Goal: Contribute content: Add original content to the website for others to see

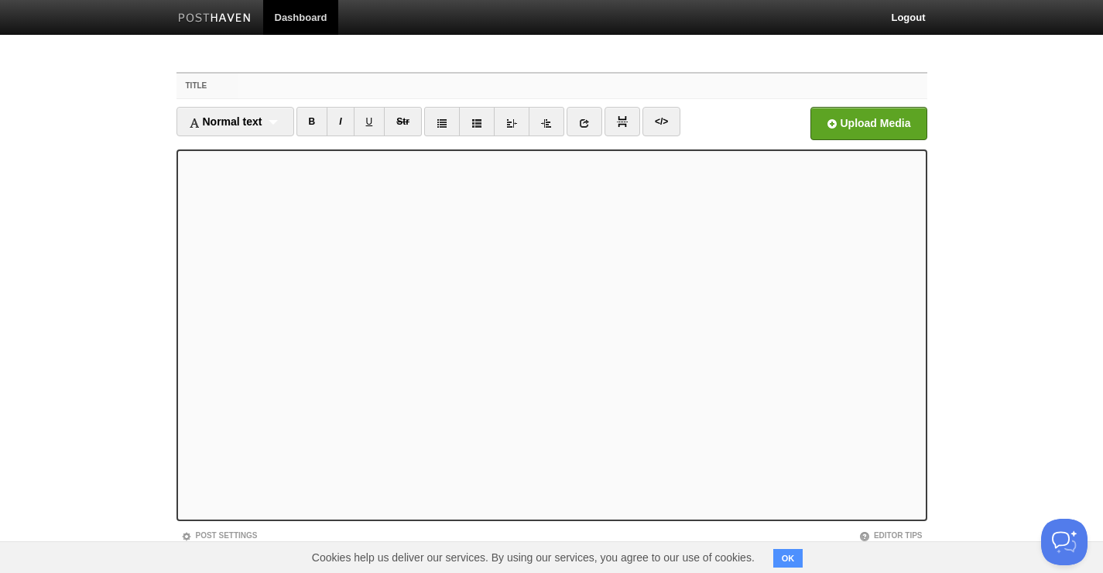
click at [242, 89] on input "Title" at bounding box center [582, 86] width 688 height 25
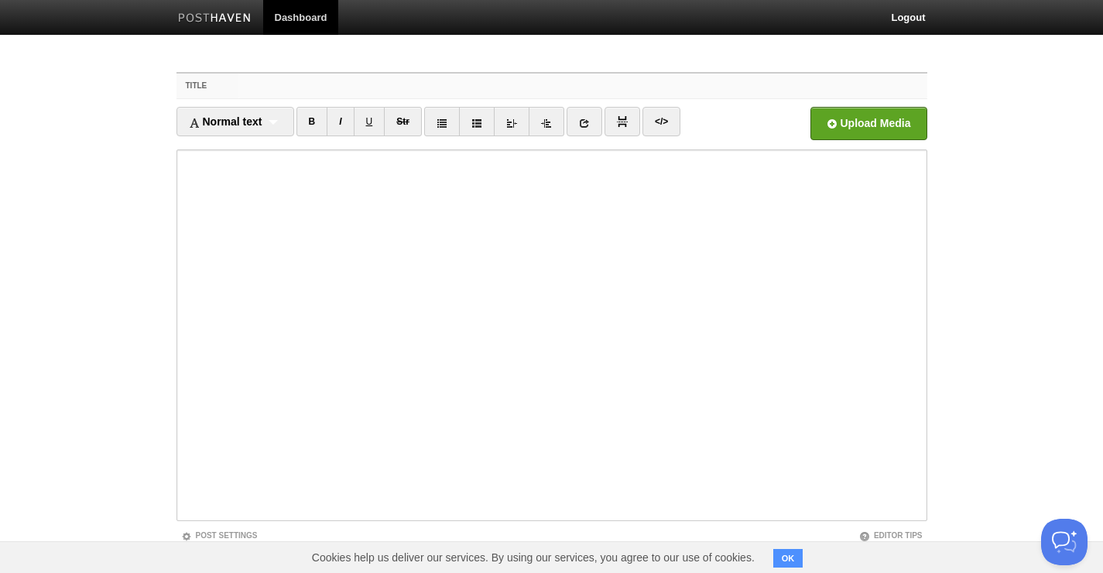
paste input "AS ABOVE, SO BELOW: [PERSON_NAME] and [PERSON_NAME] Hauksdóttir [PERSON_NAME] 2…"
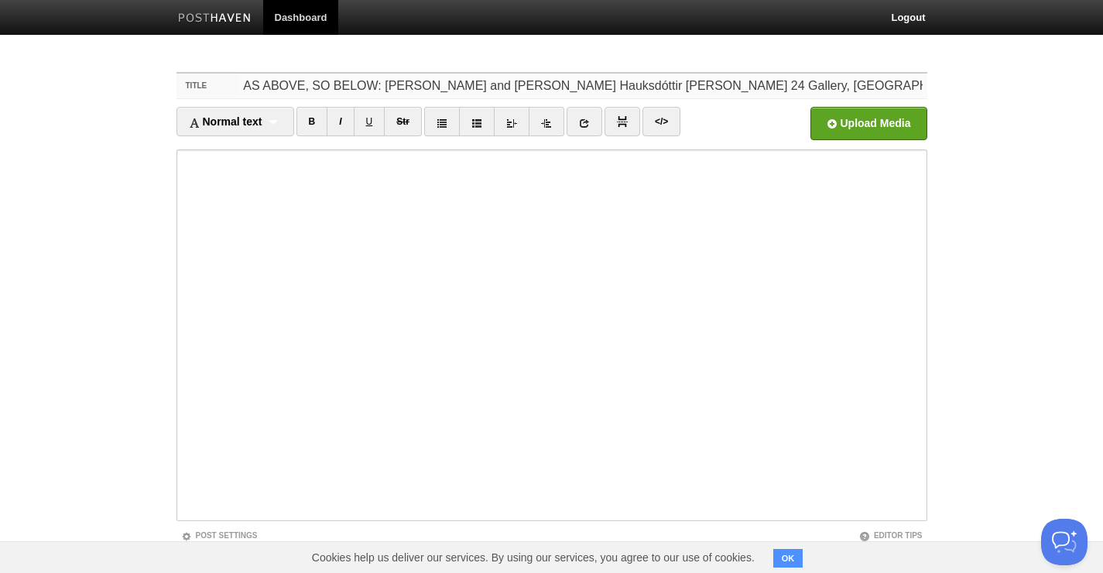
click at [637, 88] on input "AS ABOVE, SO BELOW: [PERSON_NAME] and [PERSON_NAME] Hauksdóttir [PERSON_NAME] 2…" at bounding box center [582, 86] width 688 height 25
type input "AS ABOVE, SO BELOW: [PERSON_NAME] and [PERSON_NAME], [PERSON_NAME] 24 Gallery, …"
click at [845, 125] on input "file" at bounding box center [401, 127] width 1172 height 79
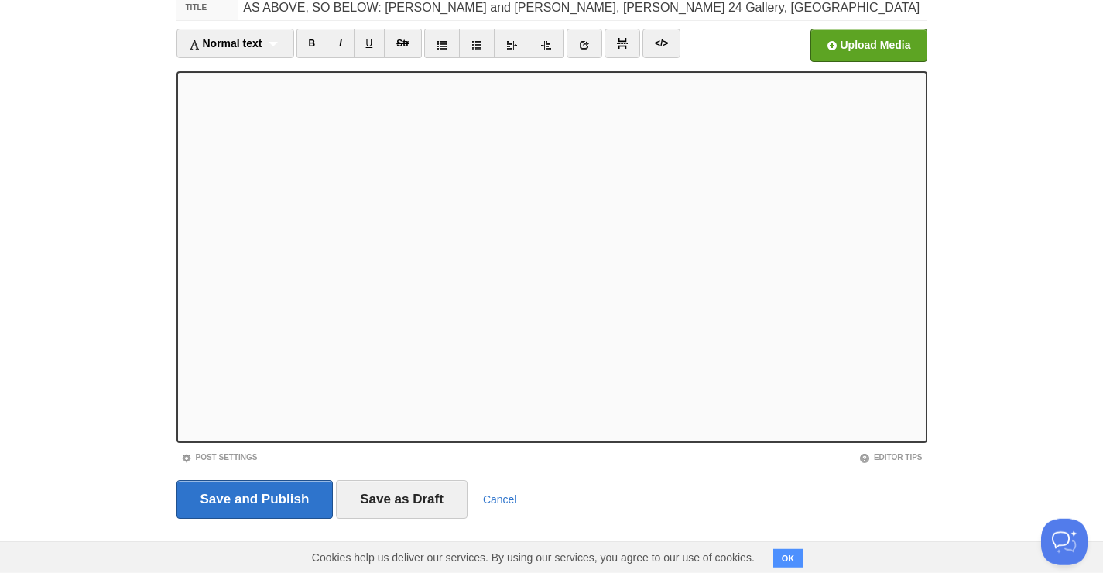
scroll to position [79, 0]
click at [836, 40] on input "file" at bounding box center [401, 48] width 1172 height 79
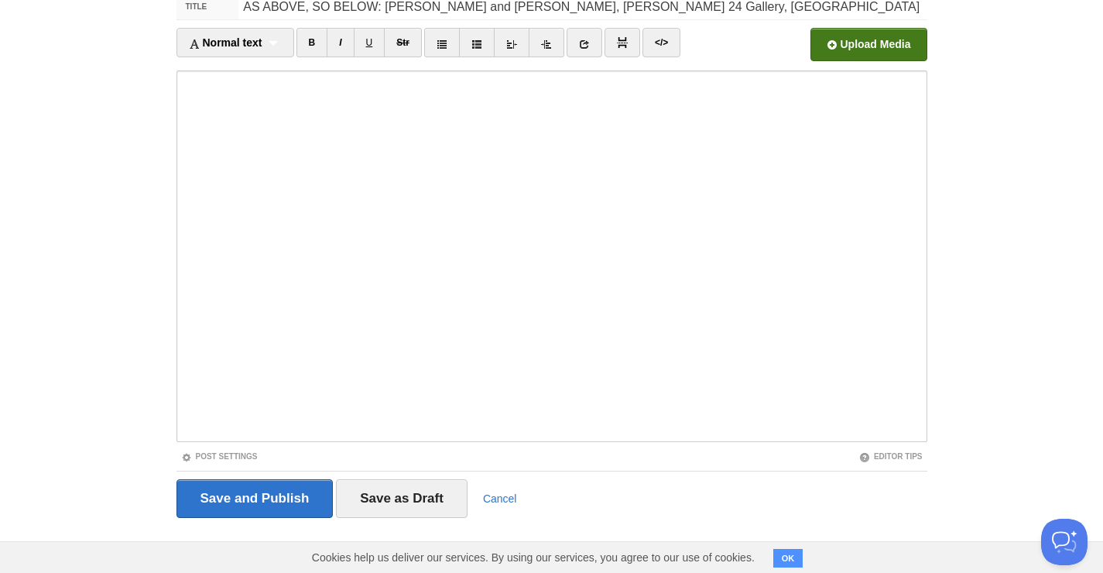
click at [859, 39] on input "file" at bounding box center [401, 48] width 1172 height 79
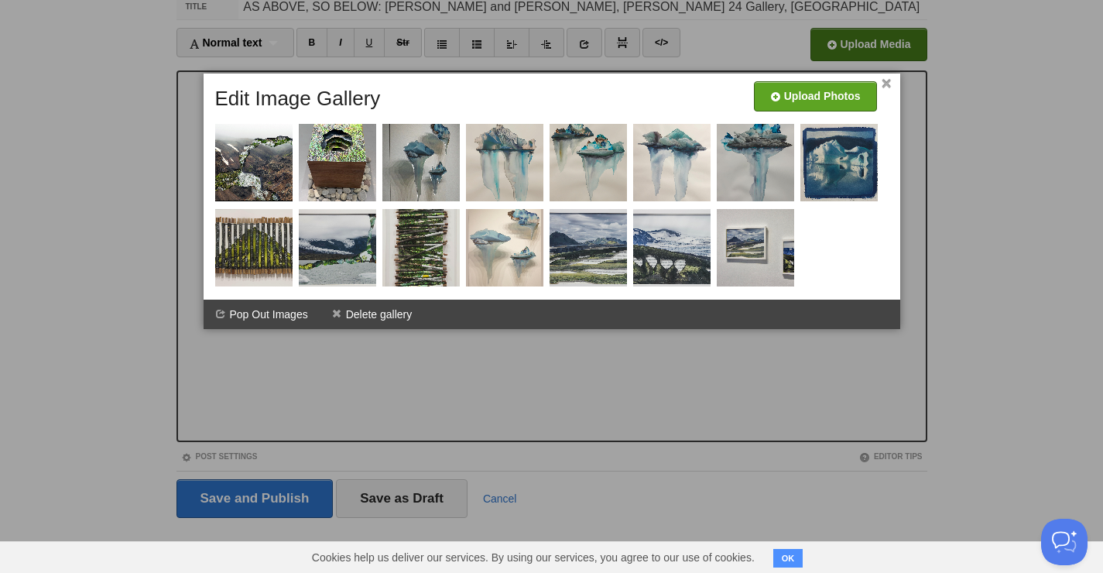
click at [883, 85] on link "×" at bounding box center [887, 84] width 10 height 9
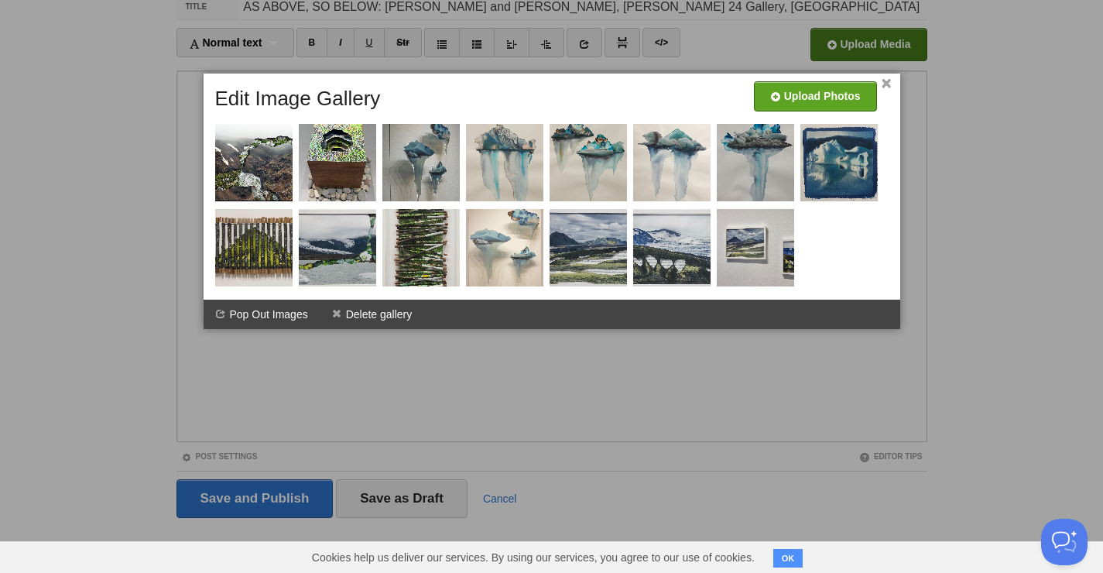
click at [888, 85] on link "×" at bounding box center [887, 84] width 10 height 9
click at [887, 84] on link "×" at bounding box center [887, 84] width 10 height 9
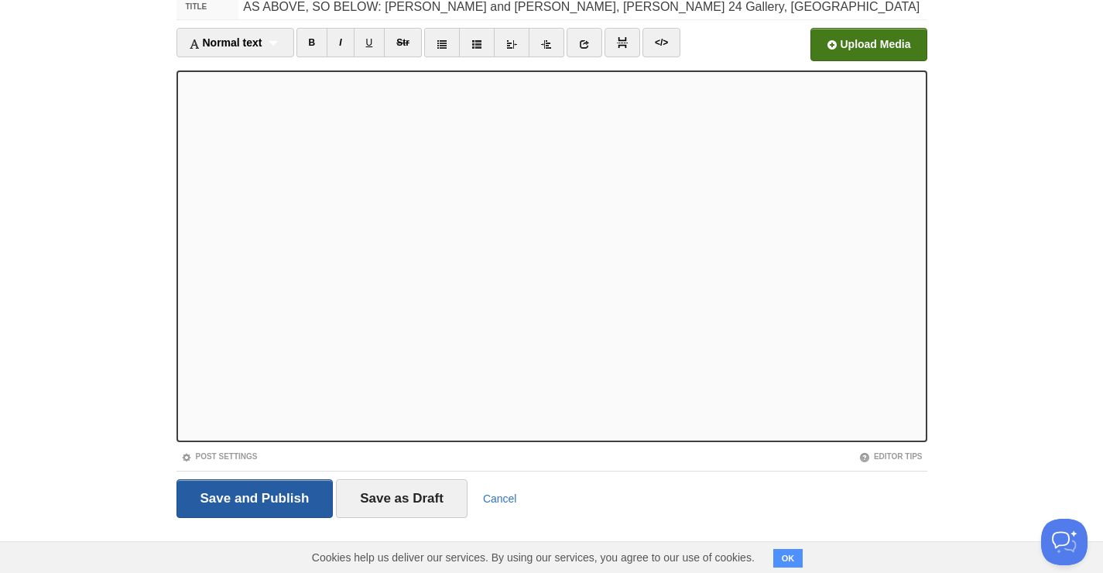
click at [294, 493] on input "Save and Publish" at bounding box center [255, 498] width 157 height 39
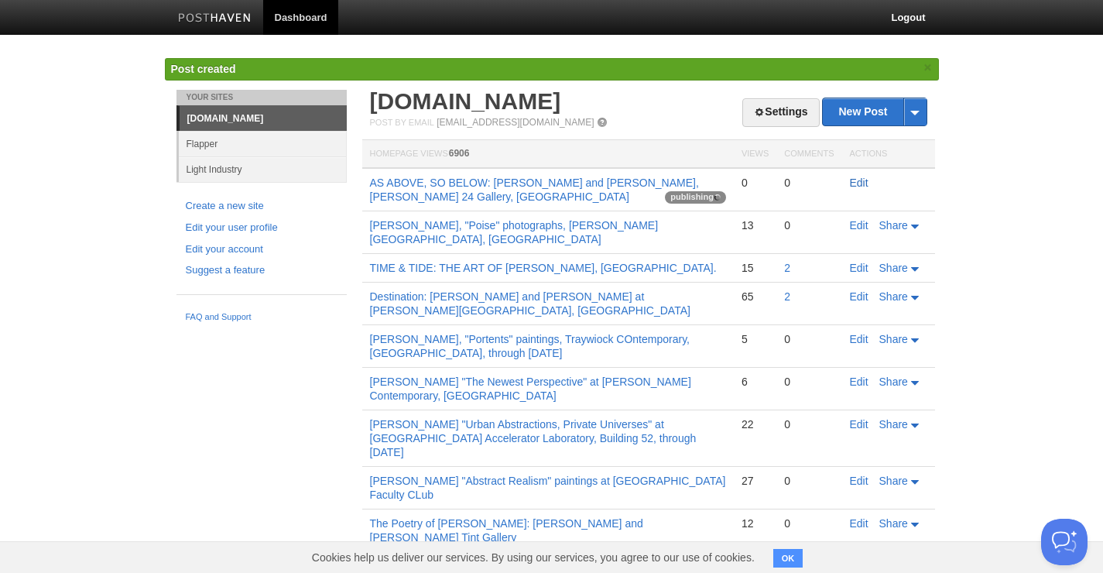
click at [857, 183] on link "Edit" at bounding box center [859, 183] width 19 height 12
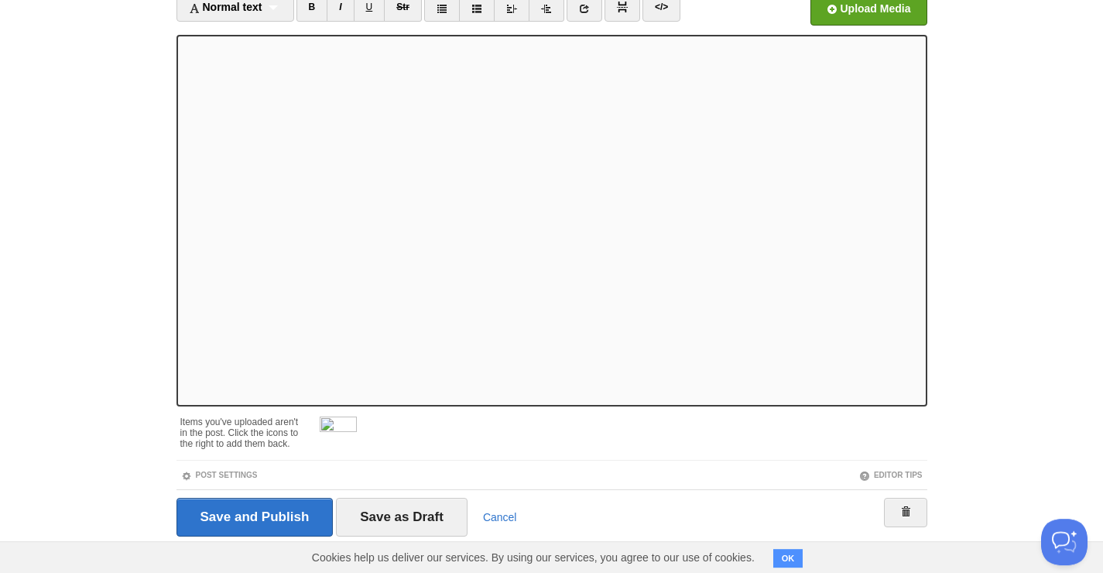
scroll to position [133, 0]
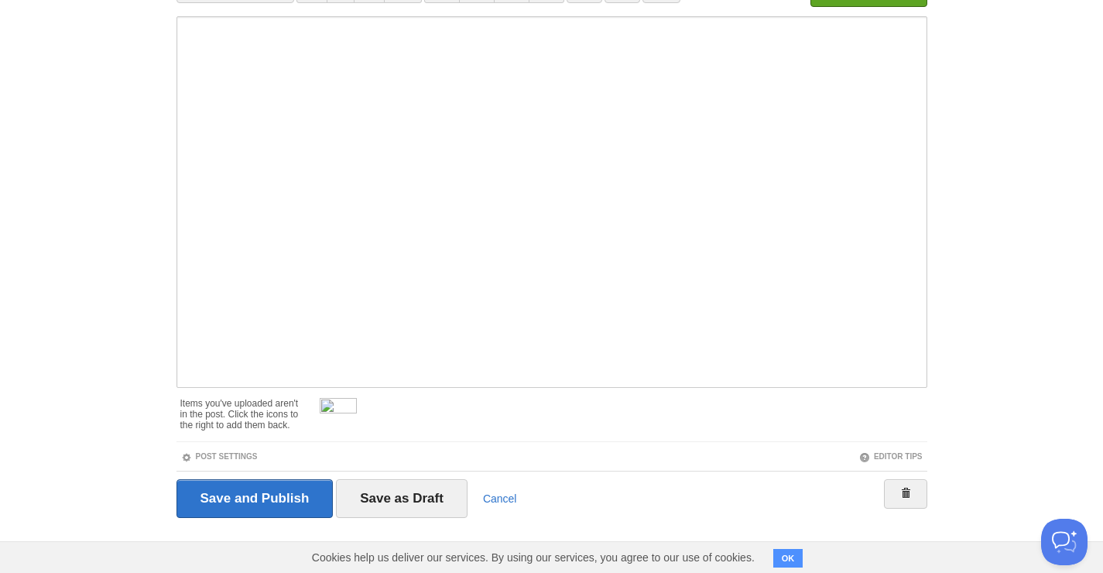
click at [327, 408] on img at bounding box center [338, 416] width 37 height 37
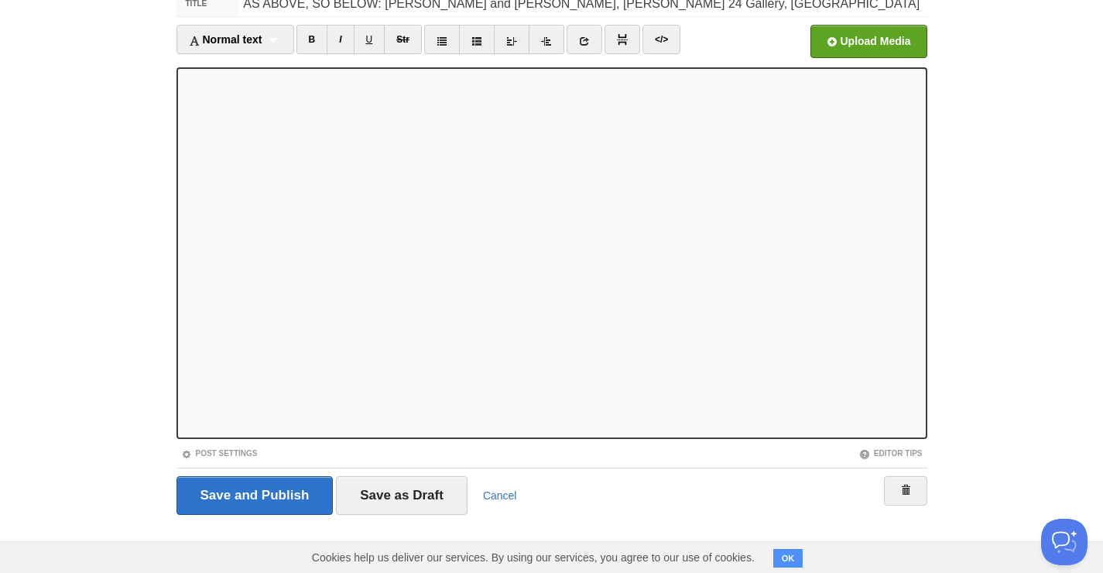
scroll to position [79, 0]
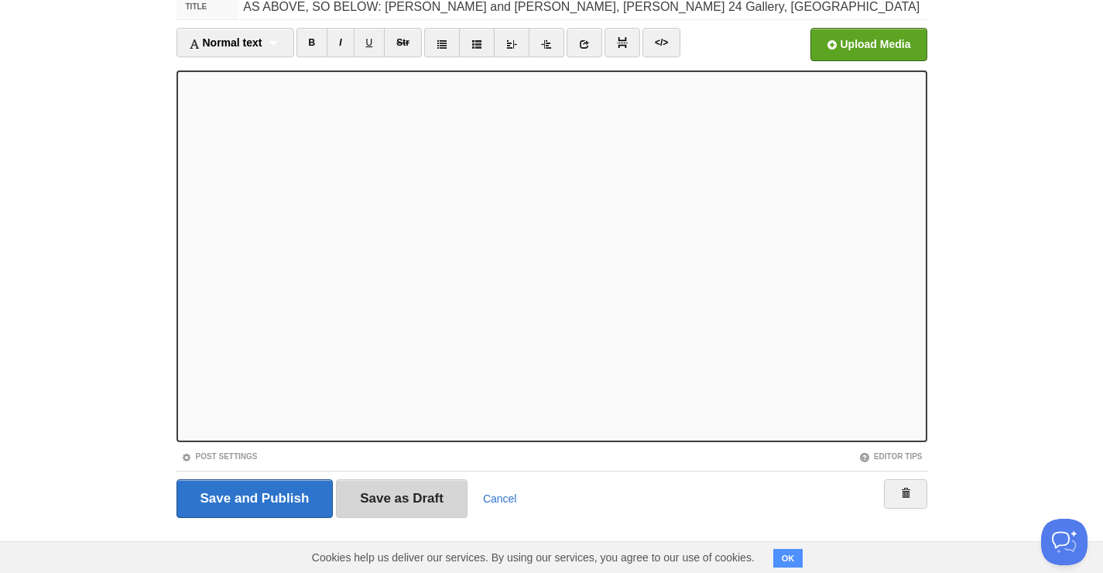
click at [426, 496] on input "Save as Draft" at bounding box center [402, 498] width 132 height 39
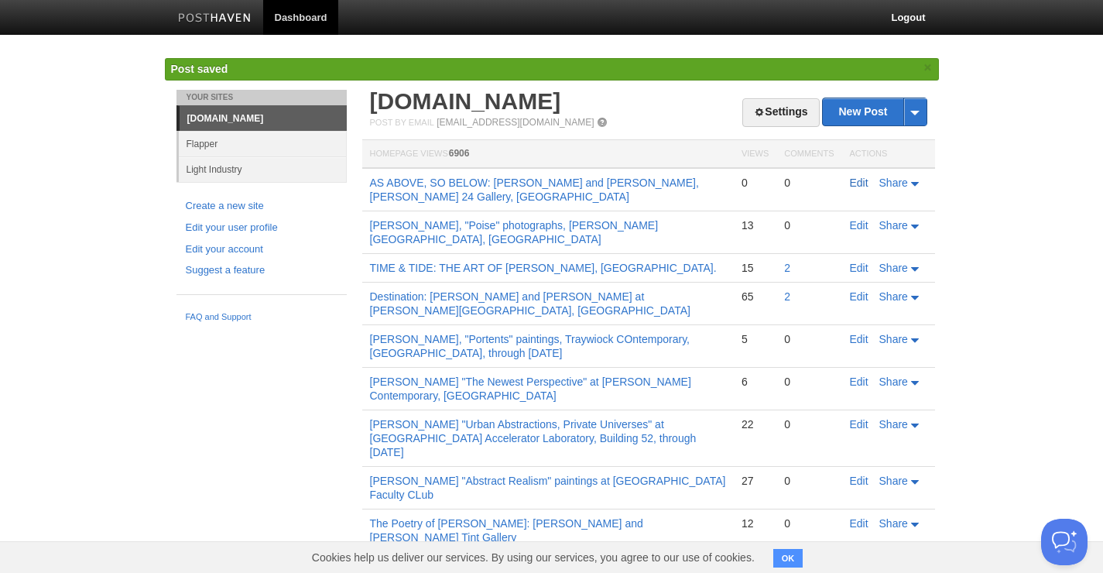
click at [860, 184] on link "Edit" at bounding box center [859, 183] width 19 height 12
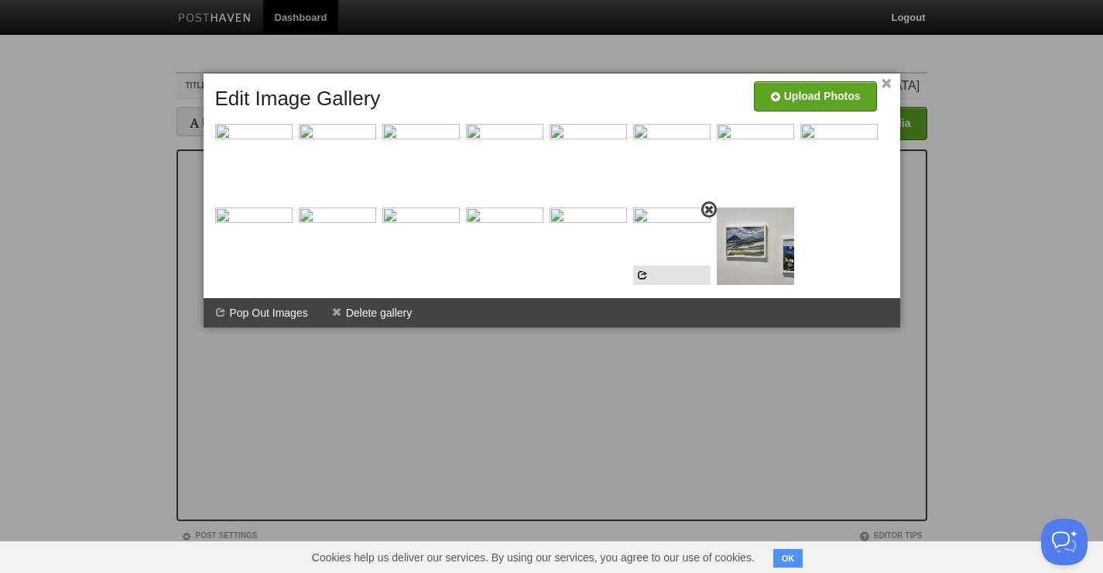
click at [664, 229] on img at bounding box center [671, 246] width 77 height 77
click at [708, 218] on link at bounding box center [708, 209] width 15 height 16
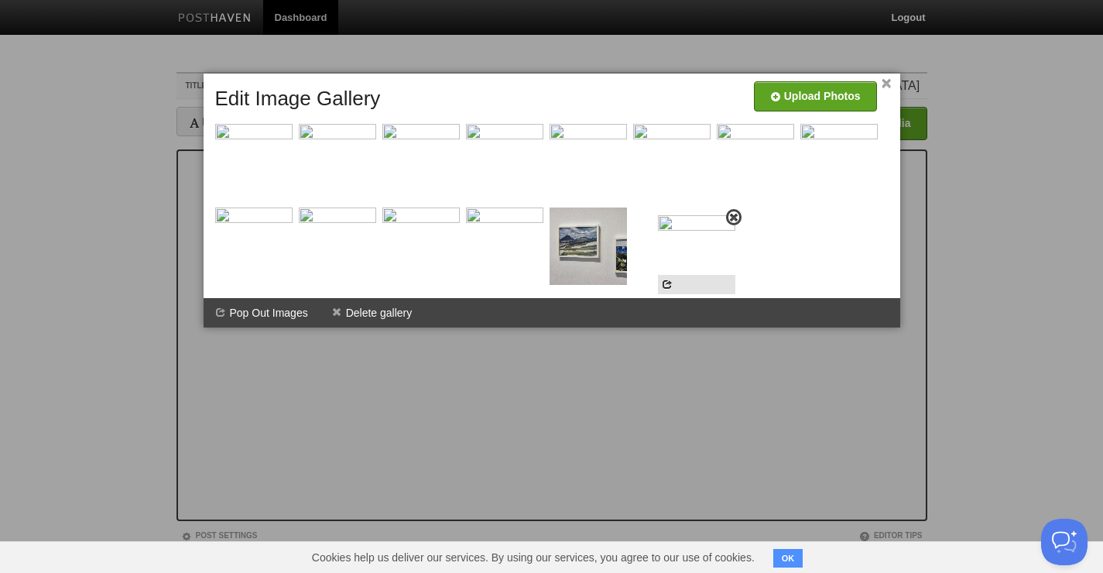
drag, startPoint x: 333, startPoint y: 178, endPoint x: 692, endPoint y: 269, distance: 370.7
click at [692, 269] on img at bounding box center [696, 253] width 77 height 77
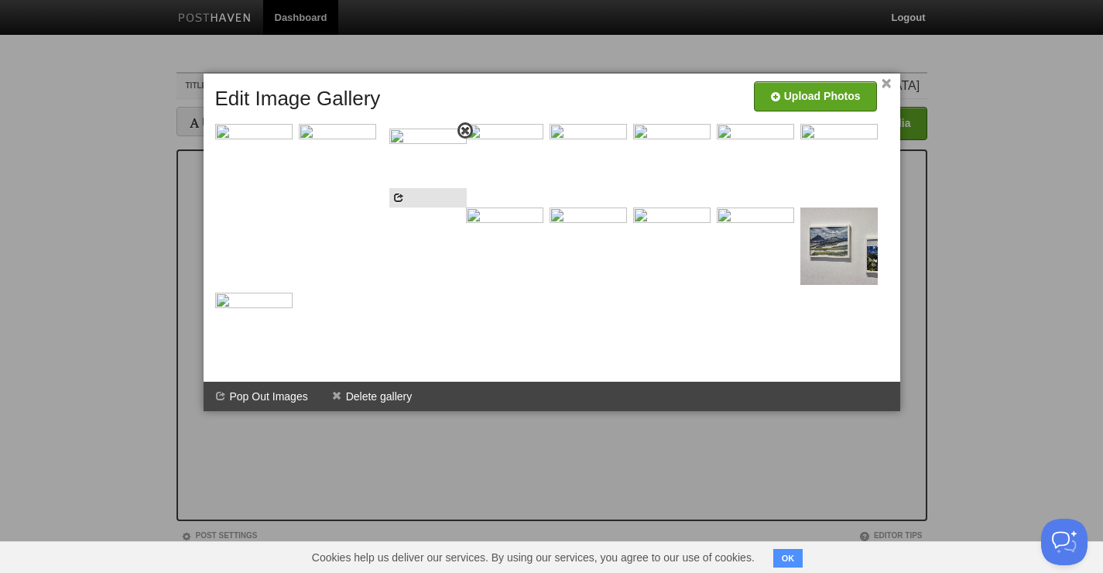
drag, startPoint x: 835, startPoint y: 161, endPoint x: 424, endPoint y: 166, distance: 411.2
click at [424, 166] on img at bounding box center [427, 167] width 77 height 77
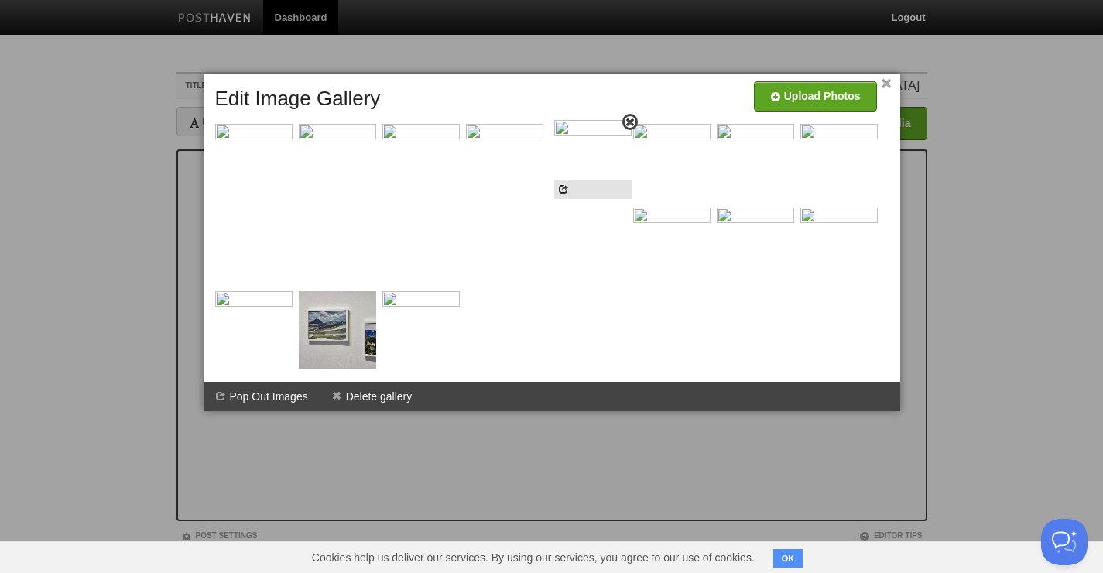
drag, startPoint x: 337, startPoint y: 253, endPoint x: 592, endPoint y: 164, distance: 269.9
click at [592, 164] on img at bounding box center [592, 158] width 77 height 77
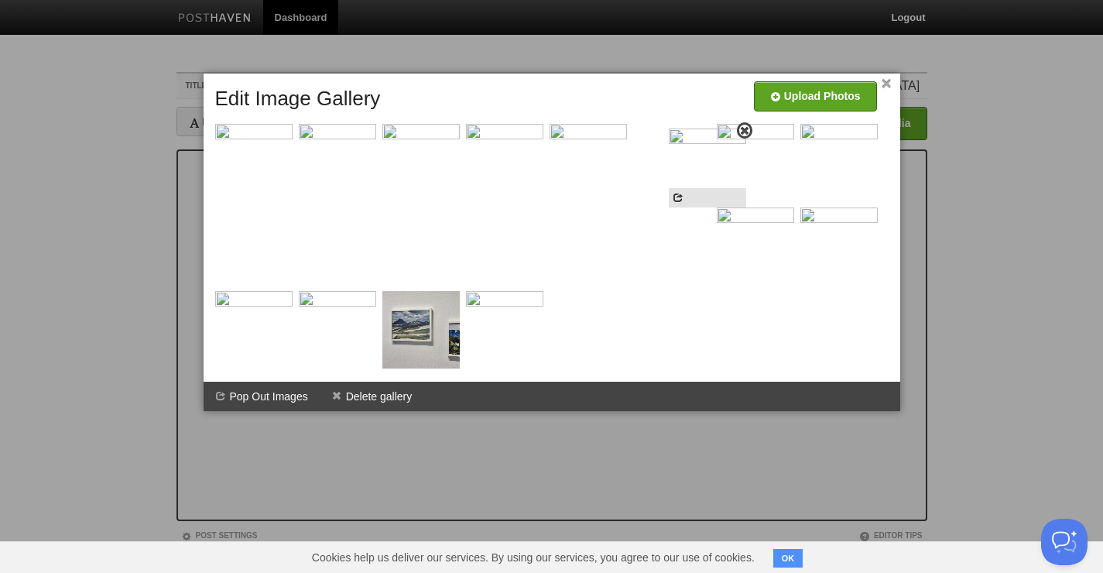
drag, startPoint x: 513, startPoint y: 252, endPoint x: 716, endPoint y: 171, distance: 218.3
click at [716, 171] on img at bounding box center [707, 167] width 77 height 77
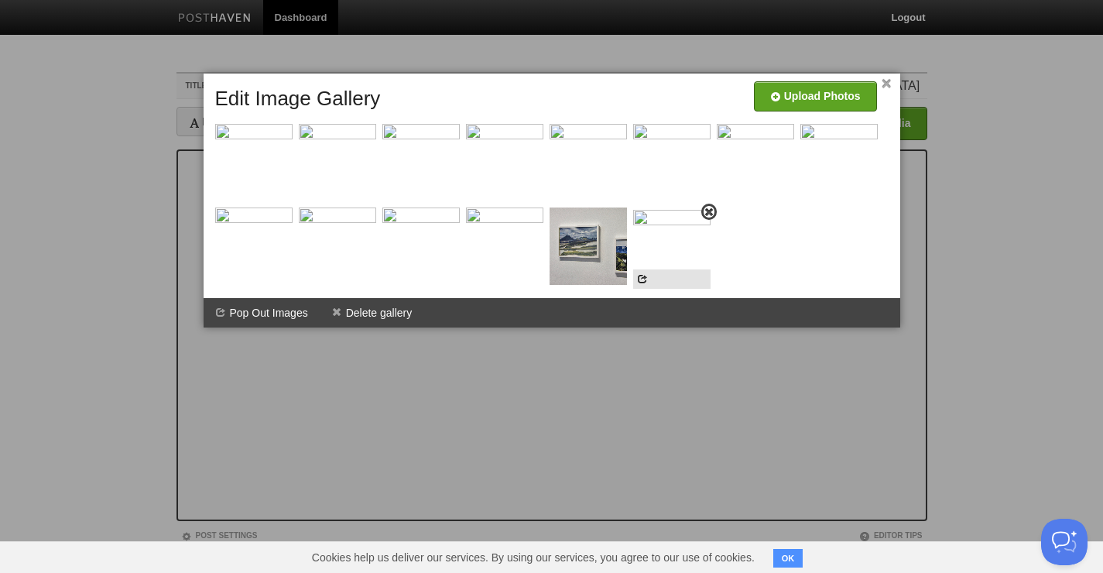
click at [664, 253] on img at bounding box center [671, 248] width 77 height 77
click at [330, 261] on img at bounding box center [337, 246] width 77 height 77
drag, startPoint x: 331, startPoint y: 255, endPoint x: 231, endPoint y: 249, distance: 100.8
click at [231, 249] on img at bounding box center [236, 242] width 77 height 77
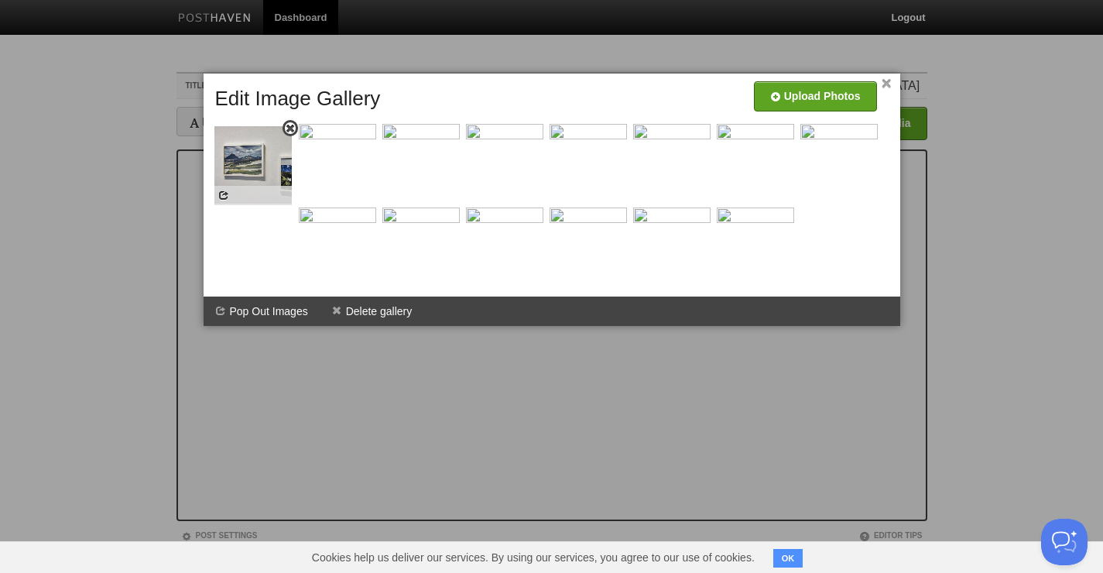
drag, startPoint x: 586, startPoint y: 253, endPoint x: 251, endPoint y: 170, distance: 345.3
click at [251, 170] on img at bounding box center [252, 164] width 77 height 77
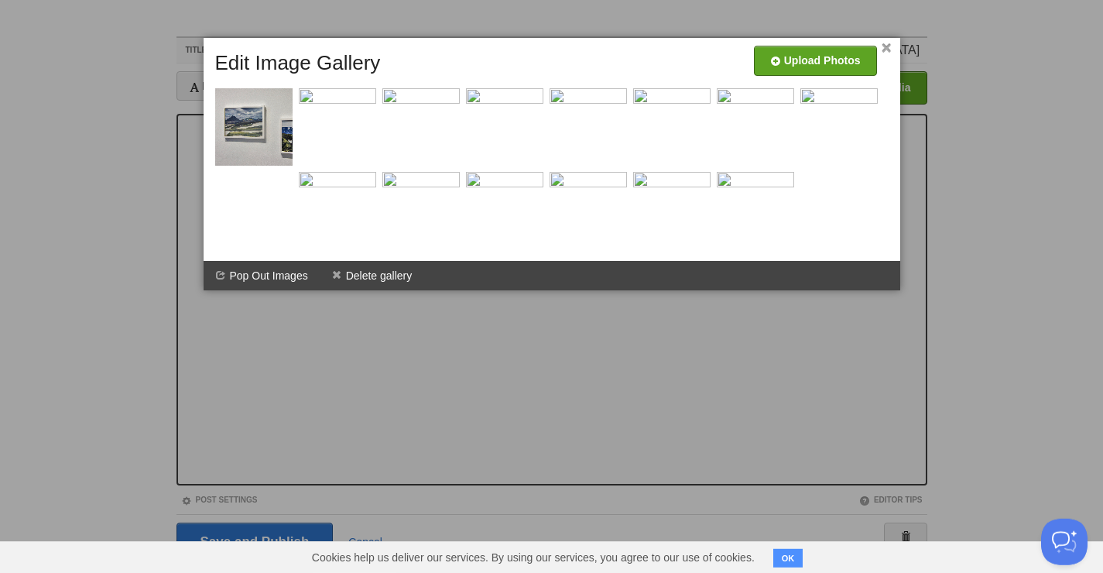
scroll to position [79, 0]
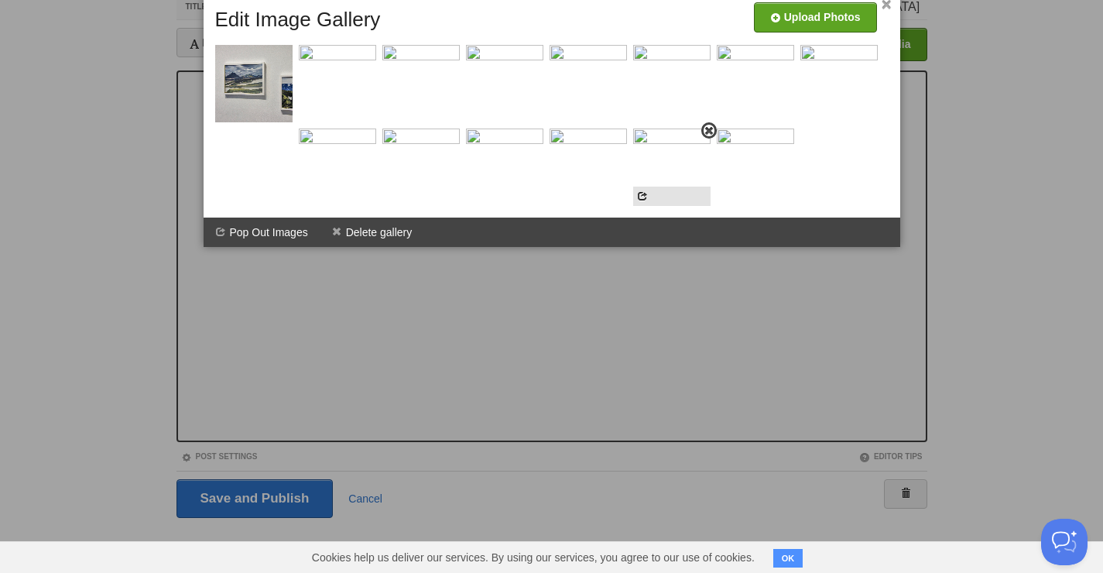
click at [633, 181] on img at bounding box center [671, 167] width 77 height 77
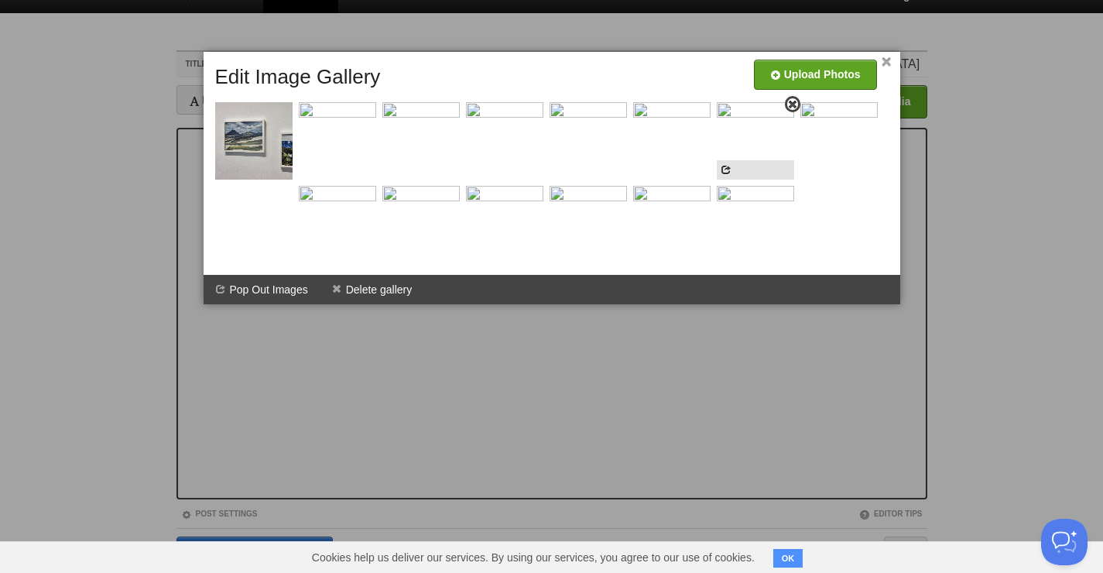
scroll to position [17, 0]
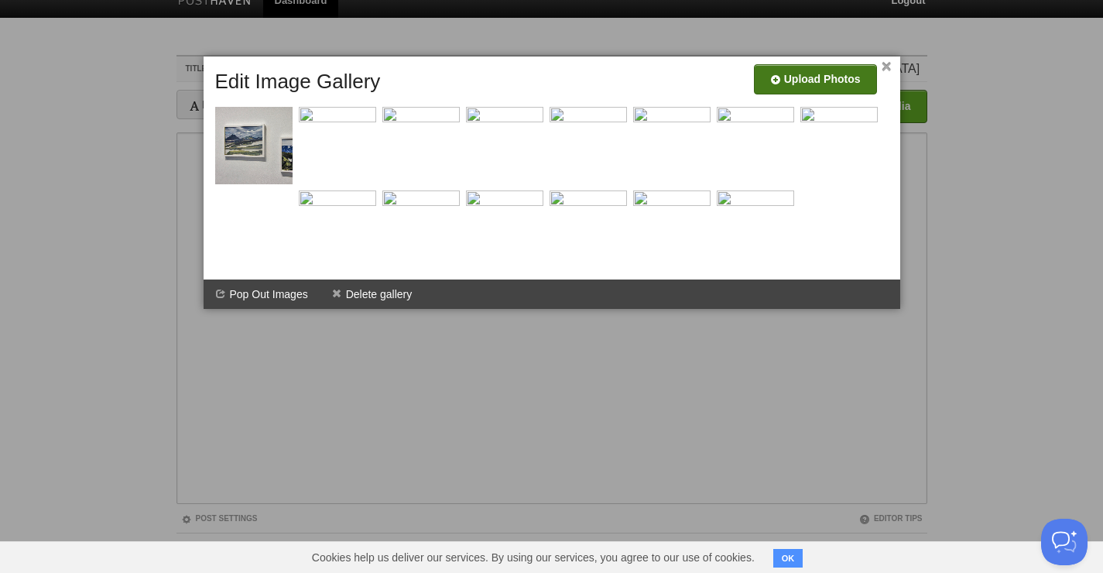
click at [830, 88] on input "file" at bounding box center [351, 85] width 1172 height 79
click at [887, 71] on link "×" at bounding box center [887, 67] width 10 height 9
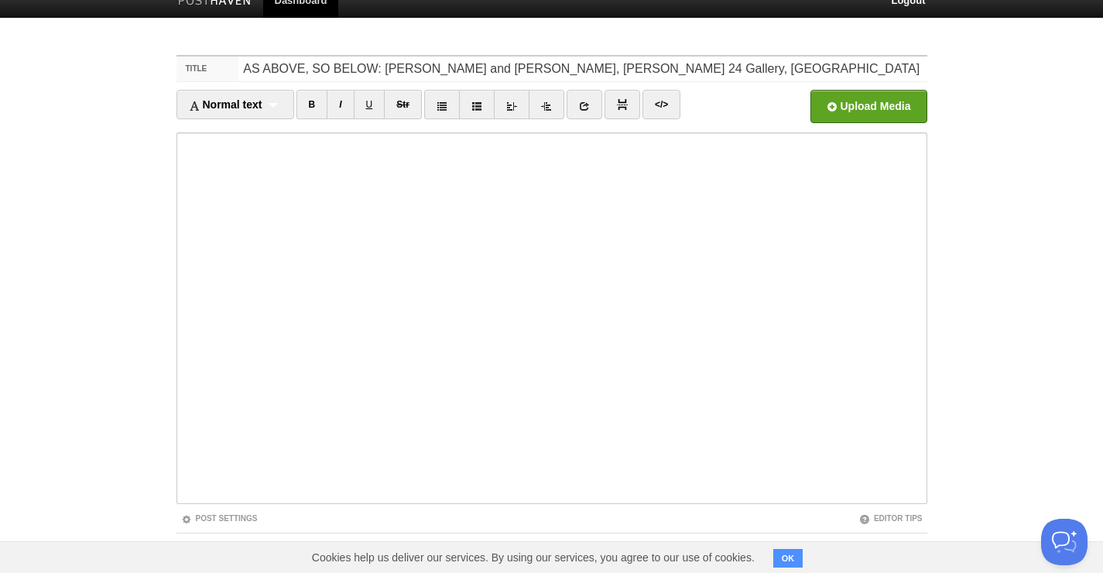
scroll to position [79, 0]
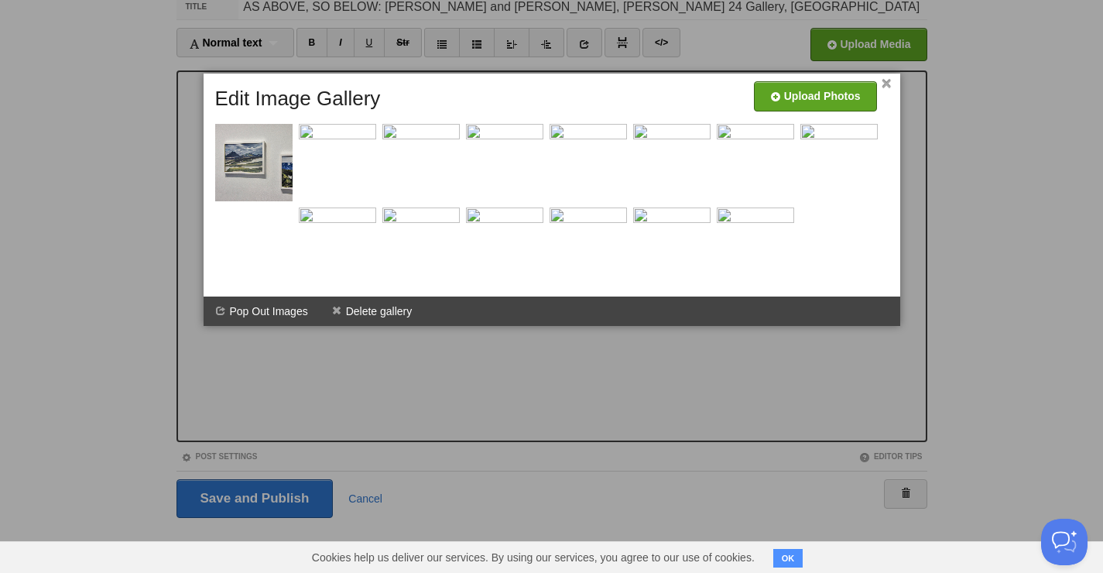
click at [886, 82] on link "×" at bounding box center [887, 84] width 10 height 9
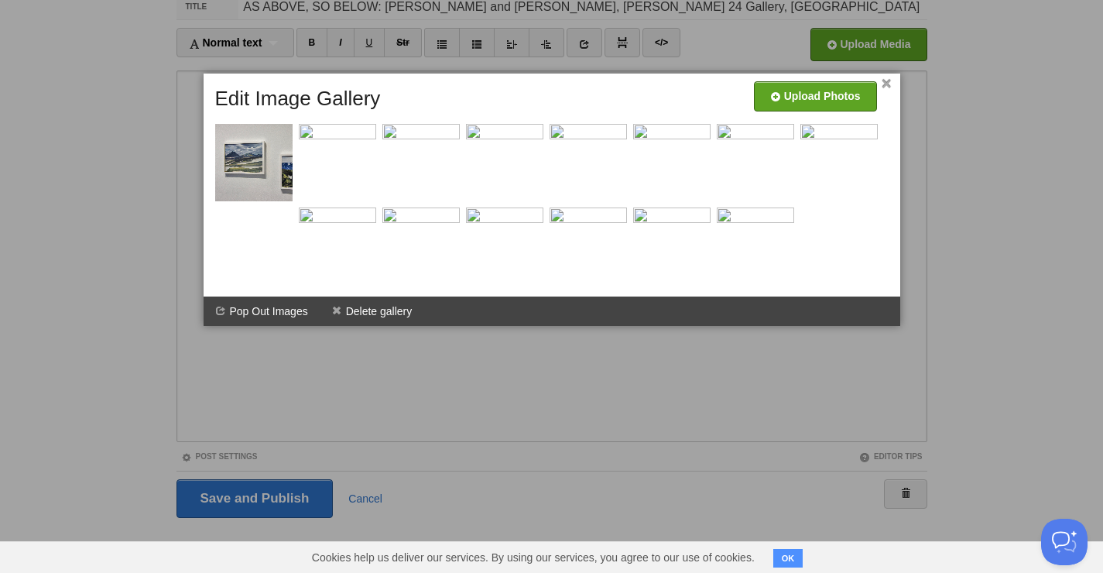
click at [233, 391] on div at bounding box center [551, 286] width 1103 height 573
click at [376, 317] on li "Delete gallery" at bounding box center [372, 311] width 105 height 29
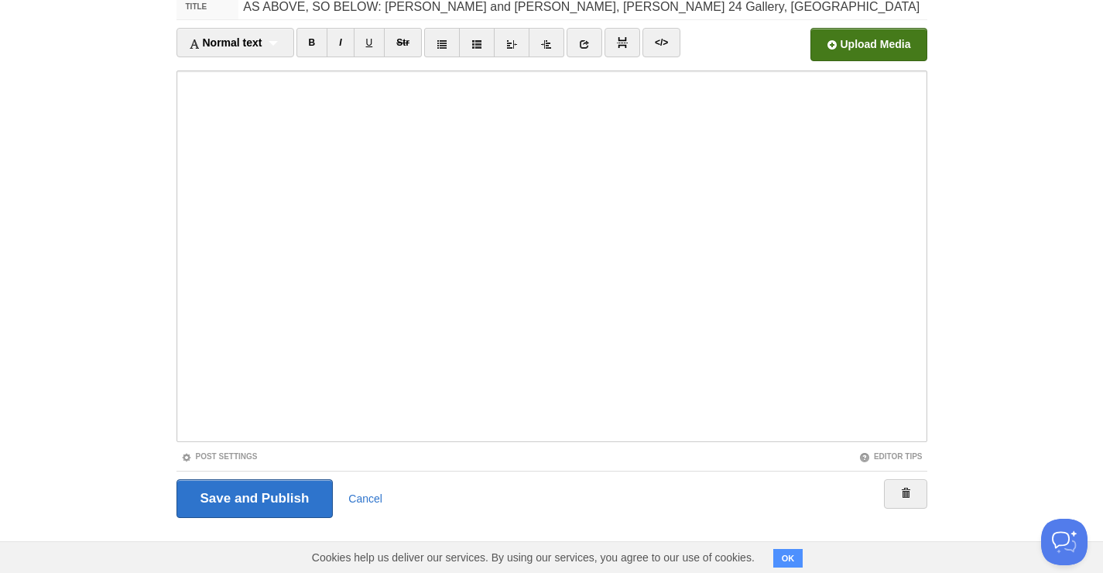
click at [887, 46] on input "file" at bounding box center [401, 48] width 1172 height 79
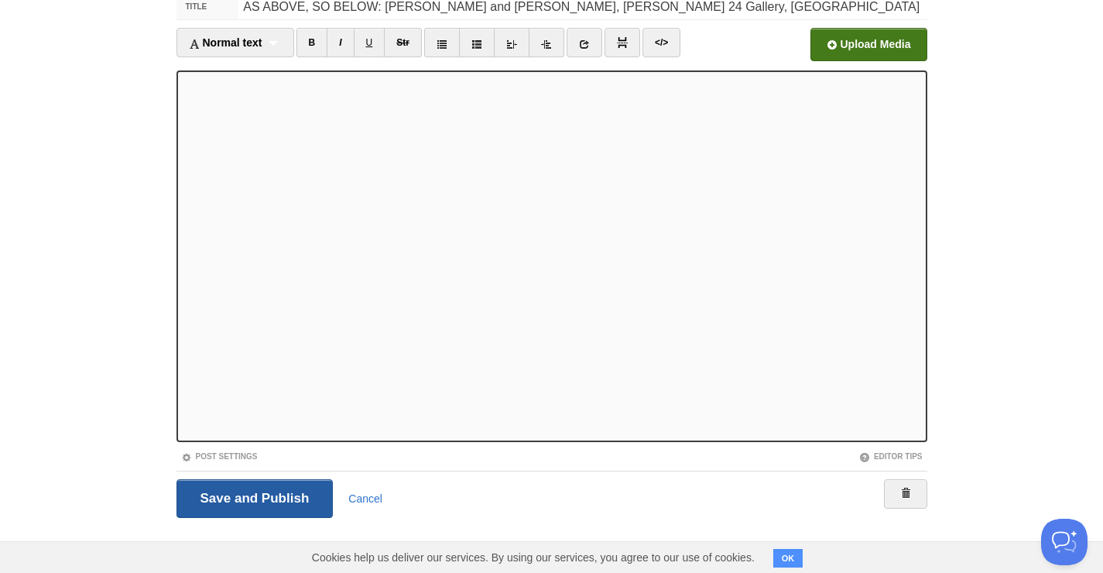
click at [244, 496] on input "Save and Publish" at bounding box center [255, 498] width 157 height 39
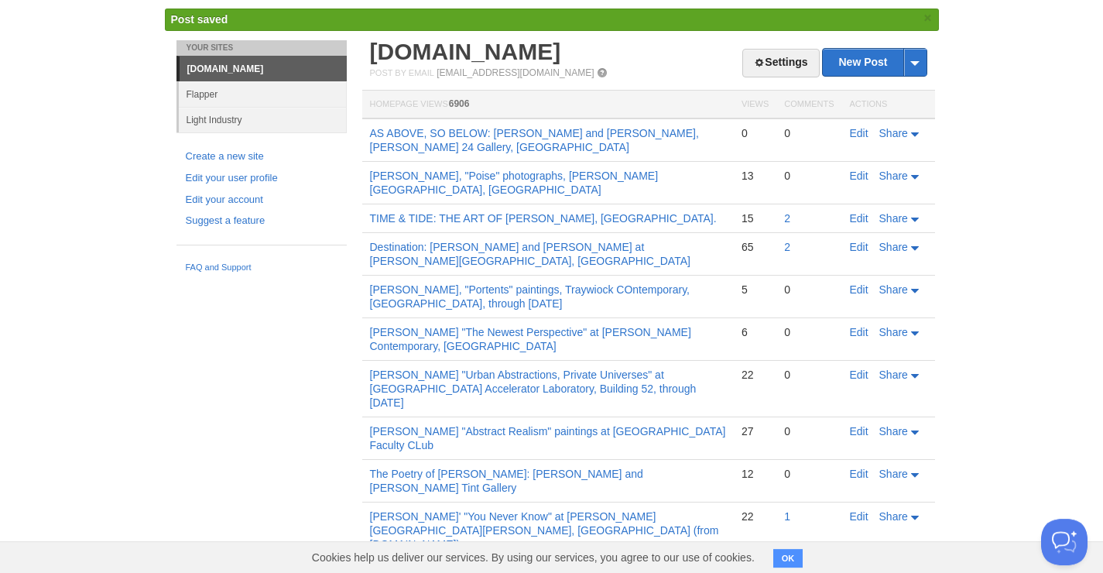
scroll to position [66, 0]
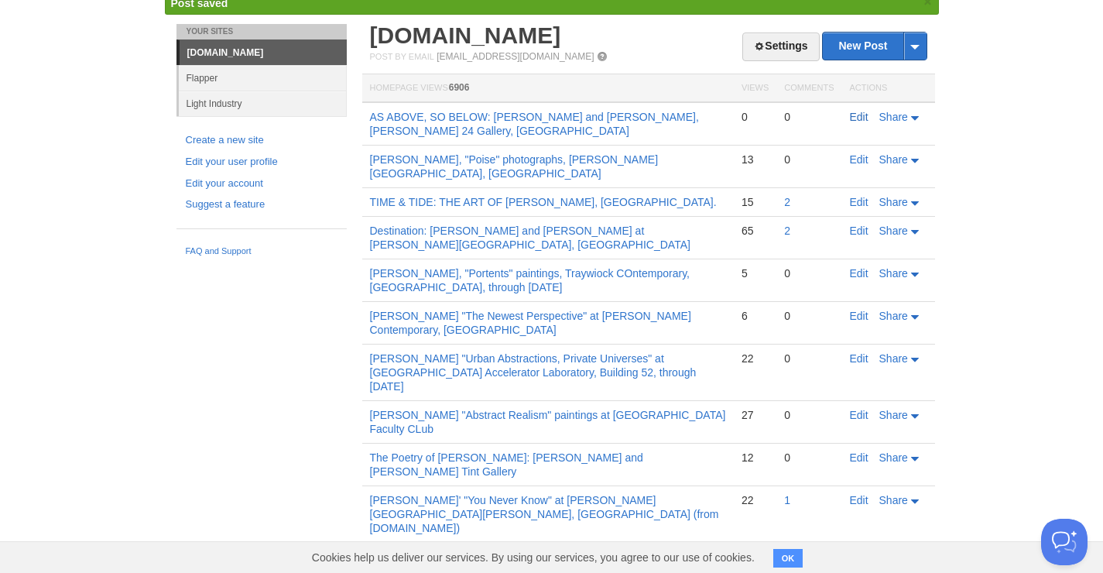
click at [855, 116] on link "Edit" at bounding box center [859, 117] width 19 height 12
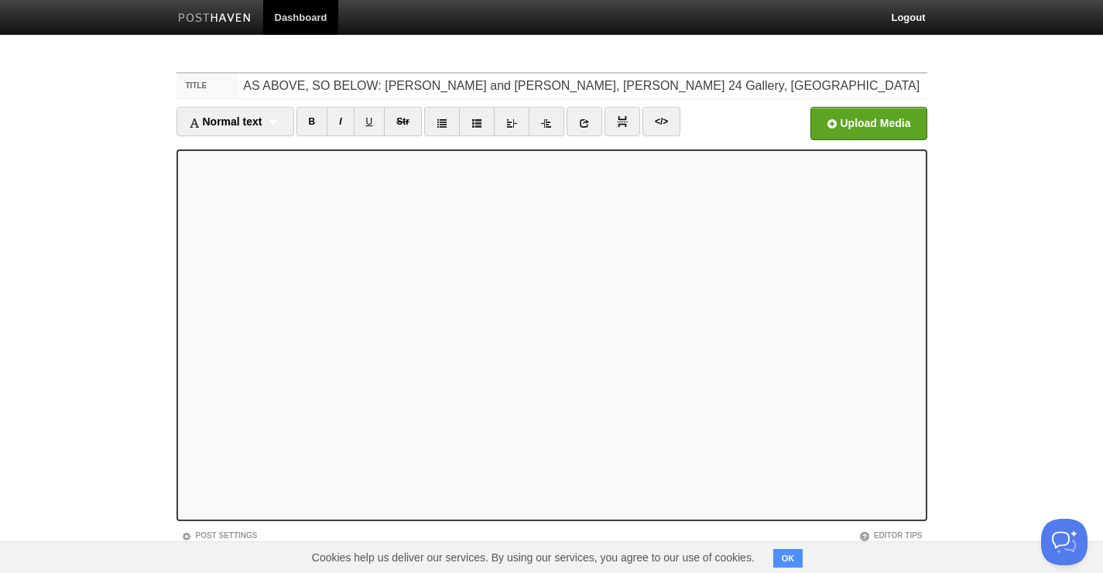
scroll to position [79, 0]
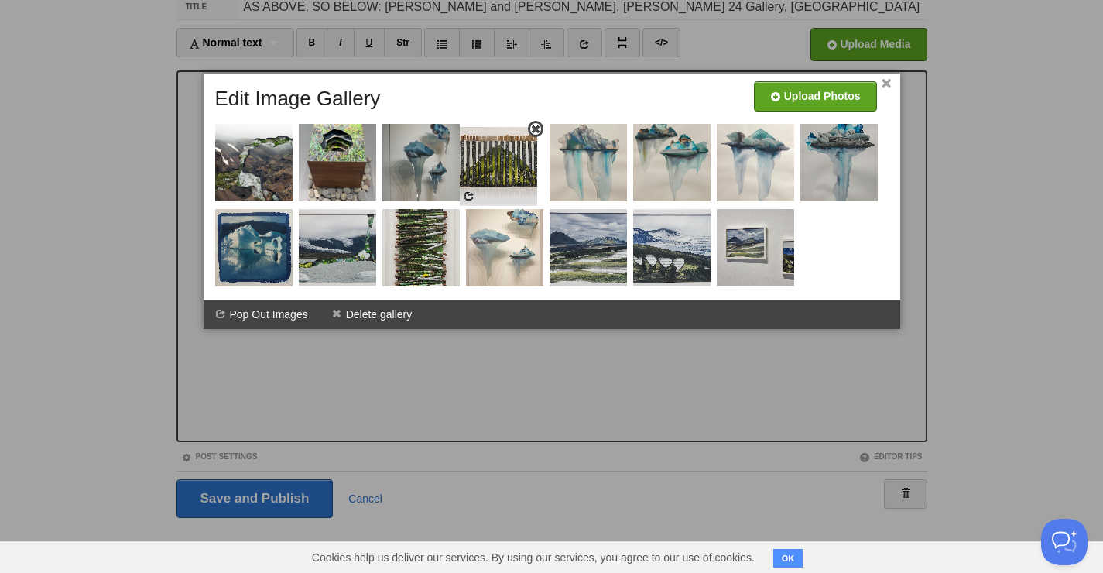
drag, startPoint x: 262, startPoint y: 261, endPoint x: 506, endPoint y: 179, distance: 258.1
click at [506, 179] on img at bounding box center [498, 165] width 77 height 77
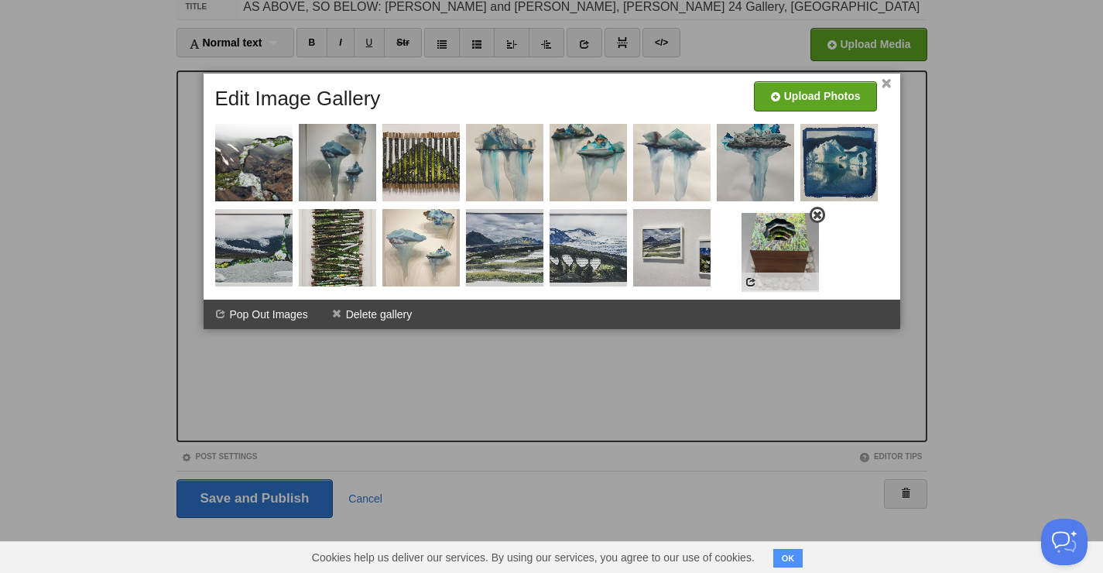
drag, startPoint x: 348, startPoint y: 170, endPoint x: 791, endPoint y: 259, distance: 451.7
click at [791, 259] on img at bounding box center [780, 251] width 77 height 77
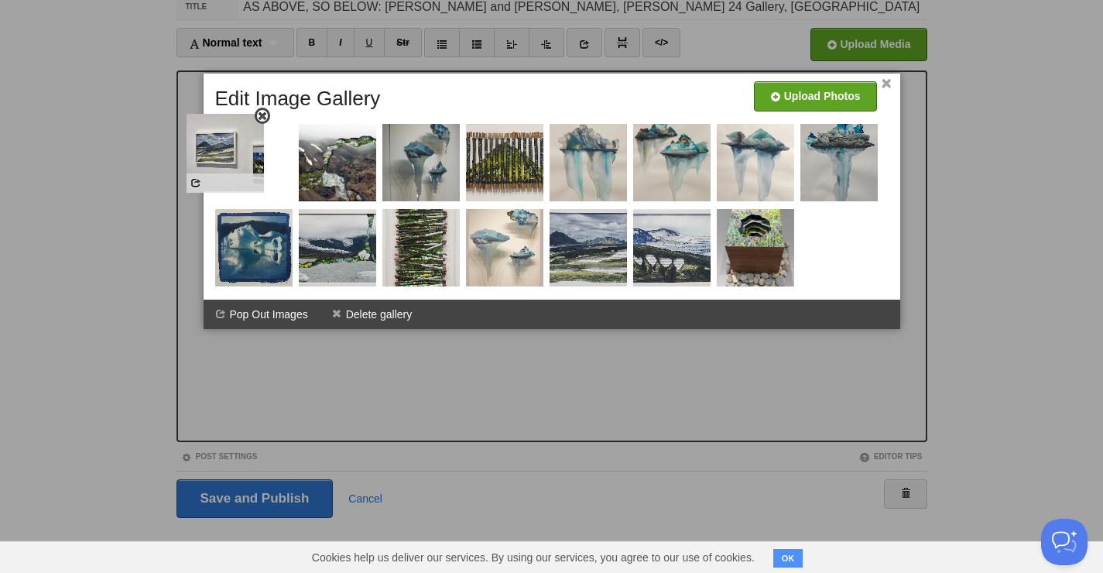
drag, startPoint x: 685, startPoint y: 259, endPoint x: 238, endPoint y: 163, distance: 456.8
click at [238, 163] on img at bounding box center [225, 152] width 77 height 77
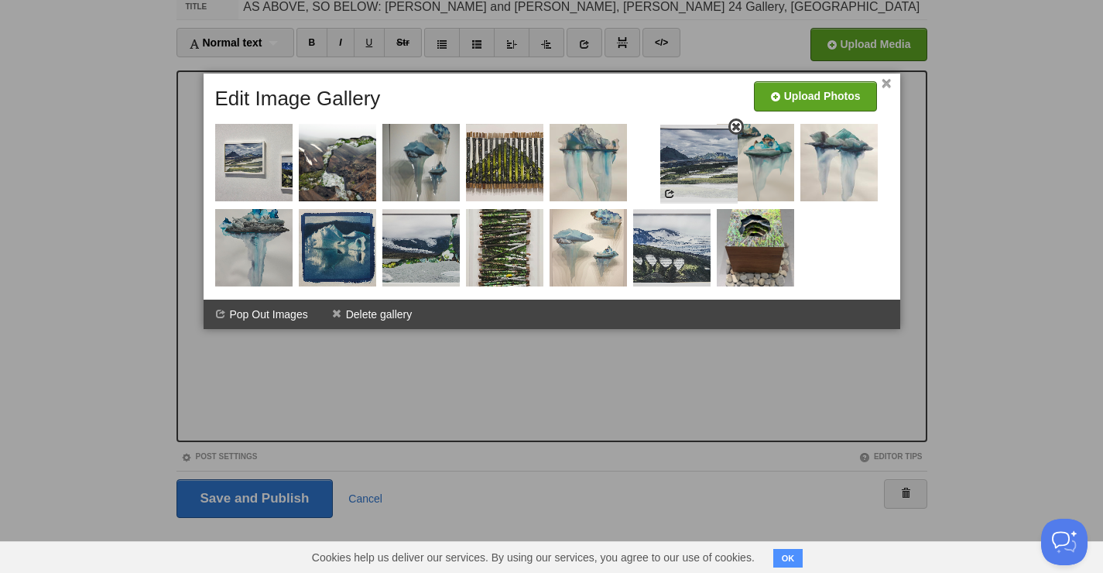
drag, startPoint x: 582, startPoint y: 259, endPoint x: 693, endPoint y: 174, distance: 139.2
click at [693, 174] on img at bounding box center [698, 163] width 77 height 77
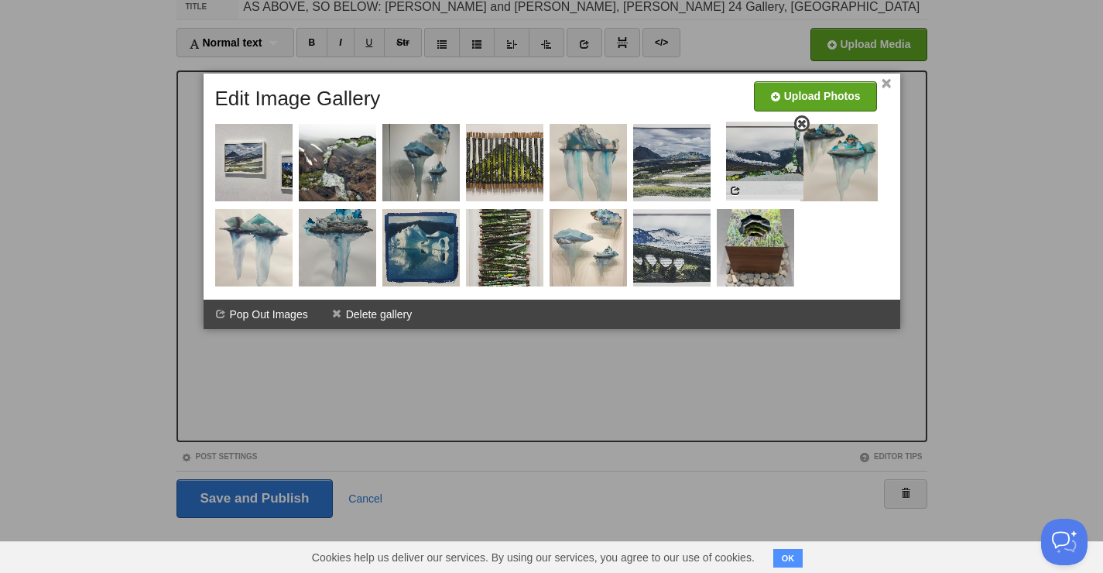
drag, startPoint x: 421, startPoint y: 255, endPoint x: 764, endPoint y: 167, distance: 354.0
click at [764, 167] on img at bounding box center [764, 160] width 77 height 77
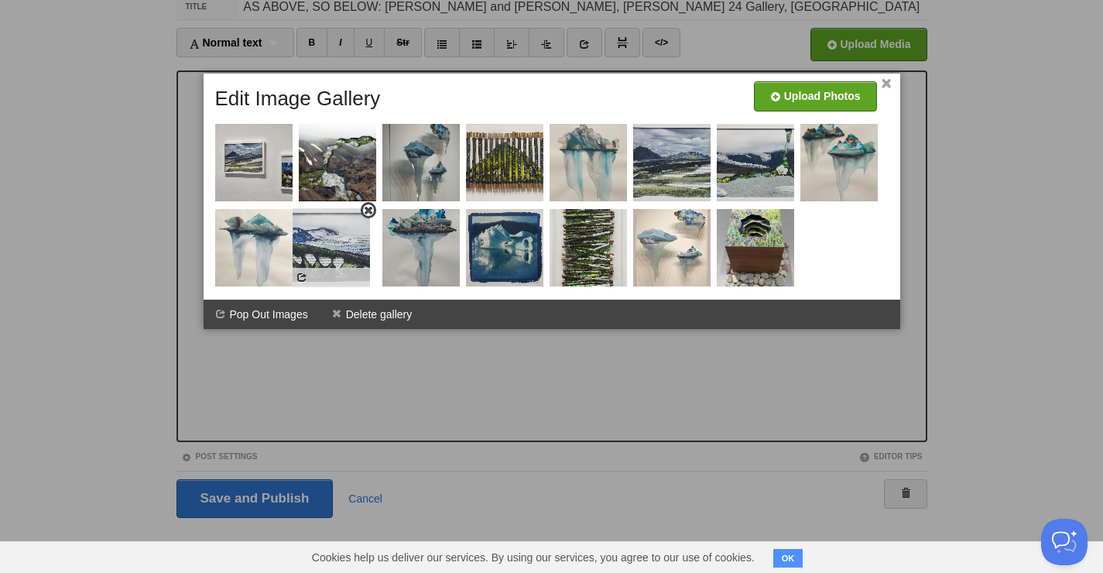
drag, startPoint x: 660, startPoint y: 250, endPoint x: 319, endPoint y: 249, distance: 340.7
click at [319, 249] on img at bounding box center [331, 246] width 77 height 77
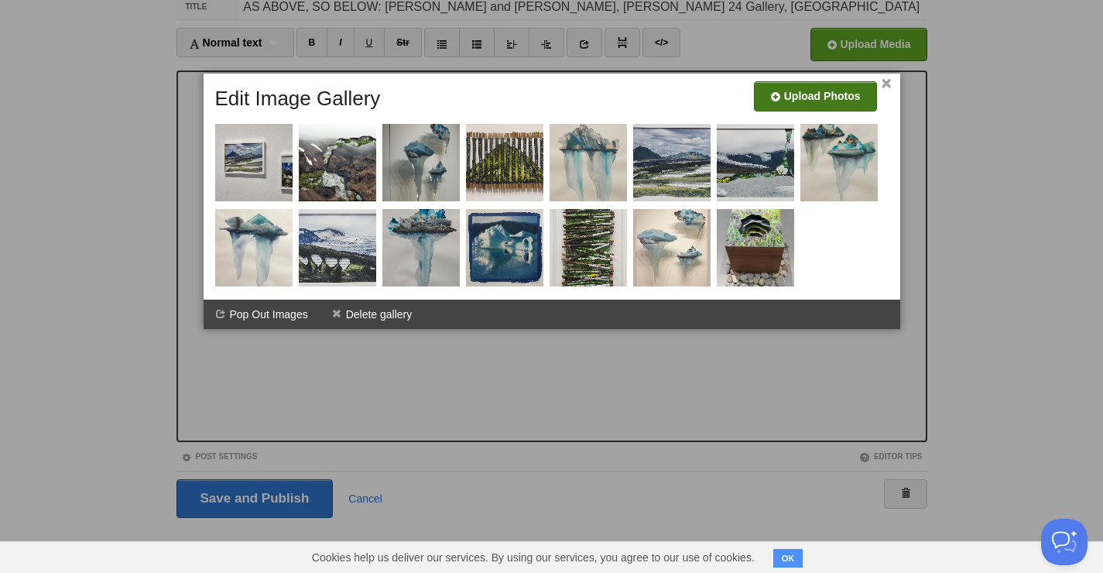
click at [823, 96] on input "file" at bounding box center [351, 102] width 1172 height 79
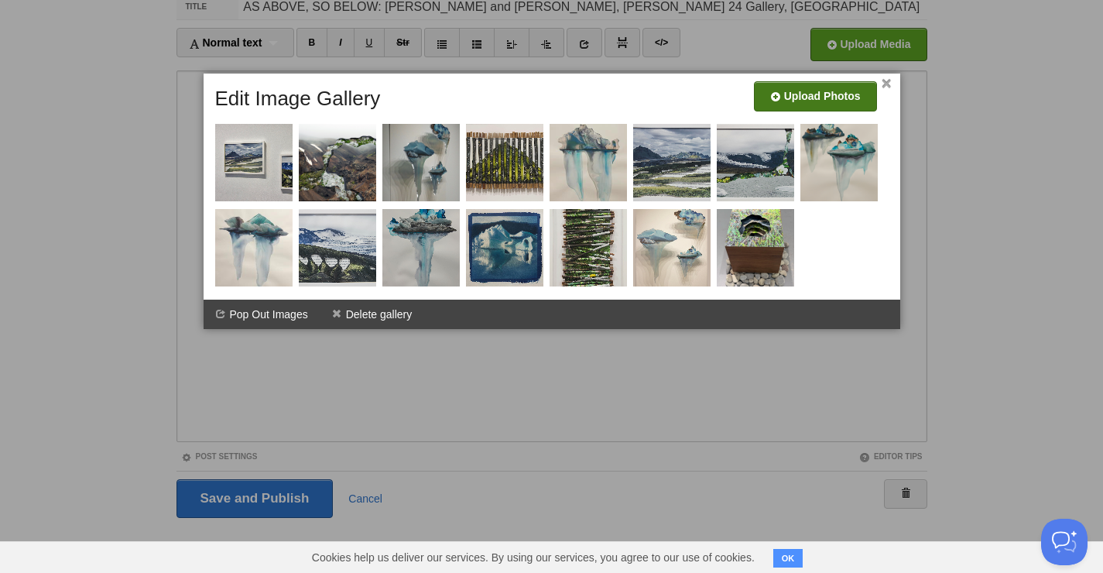
click at [847, 98] on input "file" at bounding box center [351, 102] width 1172 height 79
click at [886, 81] on link "×" at bounding box center [887, 84] width 10 height 9
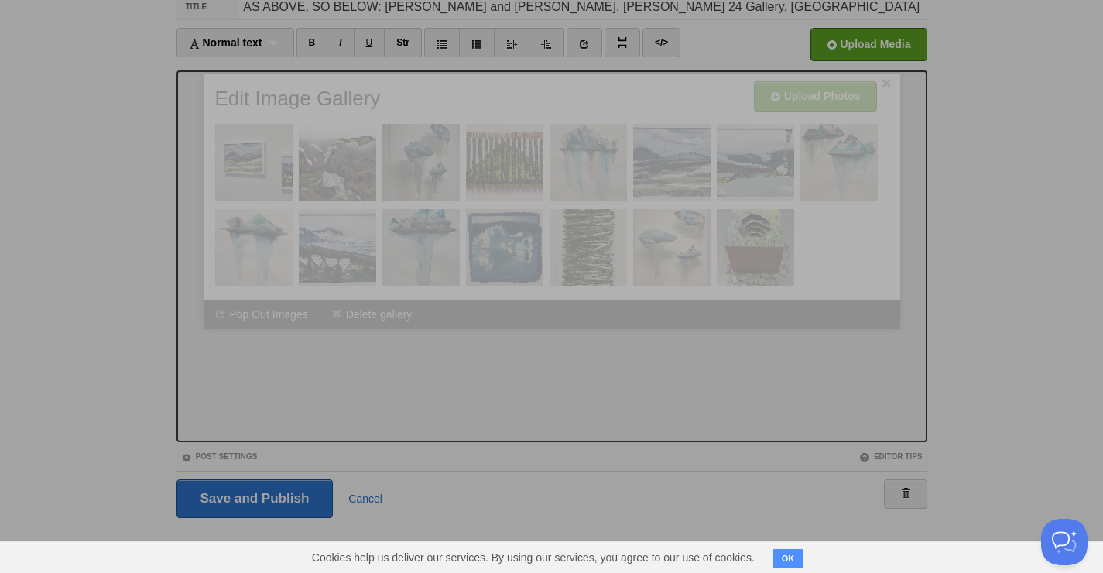
click at [215, 401] on div at bounding box center [551, 286] width 1103 height 573
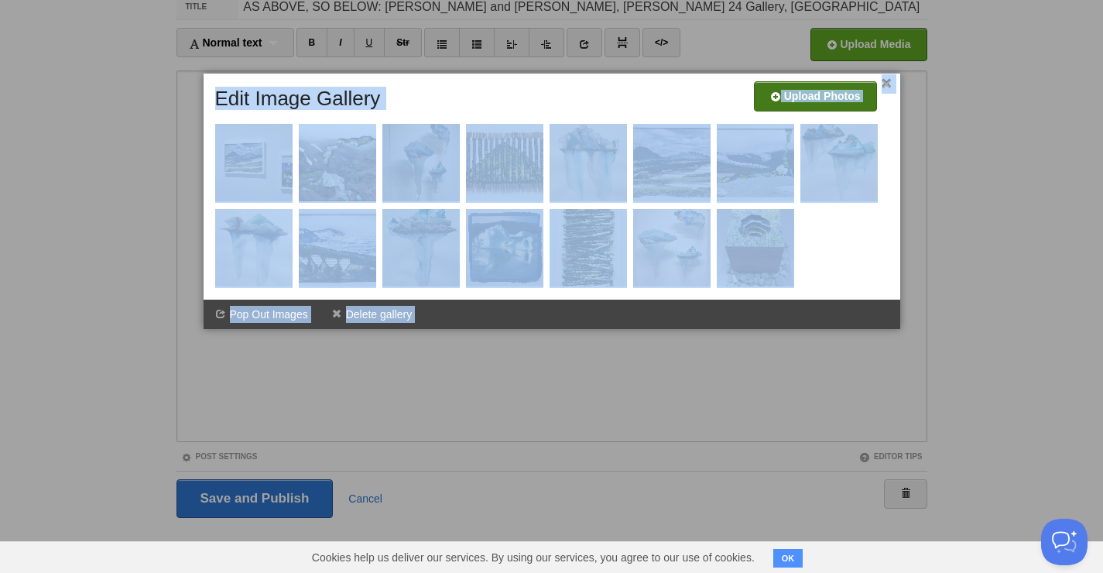
click at [804, 92] on input "file" at bounding box center [351, 102] width 1172 height 79
click at [888, 87] on link "×" at bounding box center [887, 84] width 10 height 9
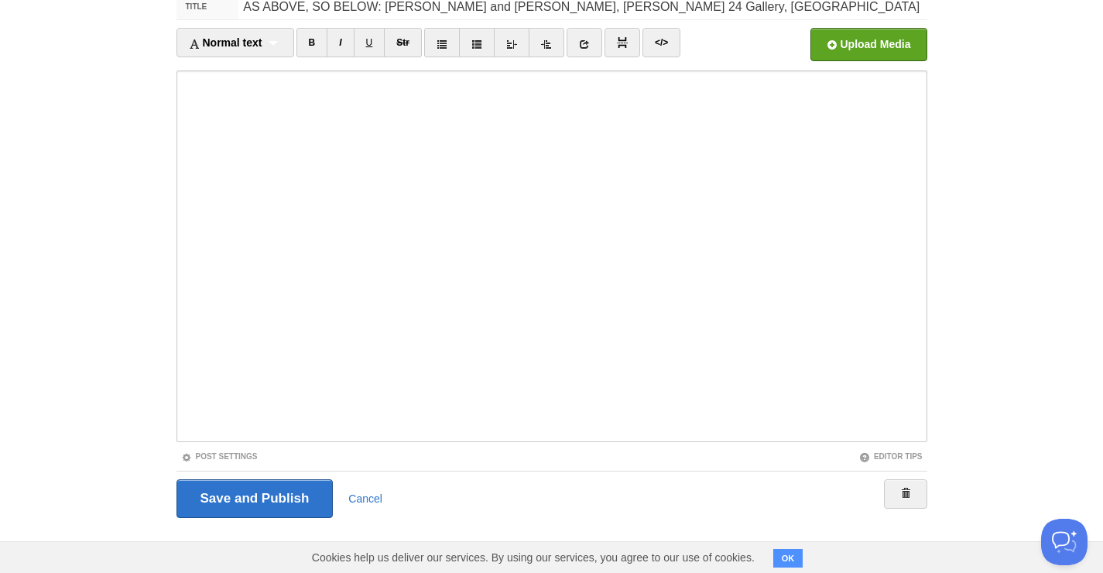
click at [930, 100] on div "Title AS ABOVE, SO BELOW: [PERSON_NAME] and [PERSON_NAME], [PERSON_NAME] 24 Gal…" at bounding box center [552, 277] width 774 height 597
click at [266, 491] on input "Save and Publish" at bounding box center [255, 498] width 157 height 39
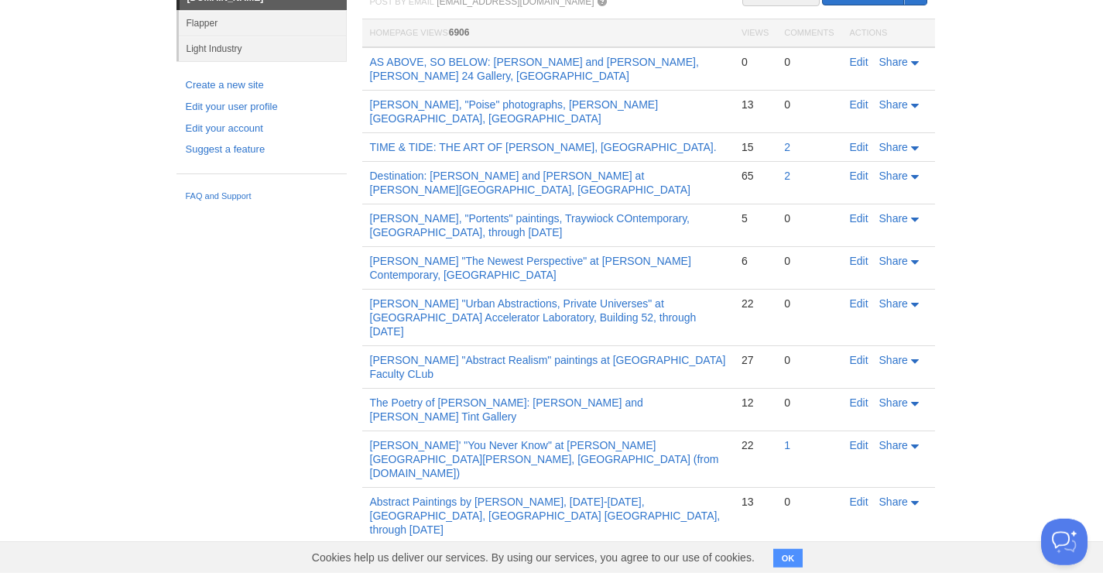
scroll to position [78, 0]
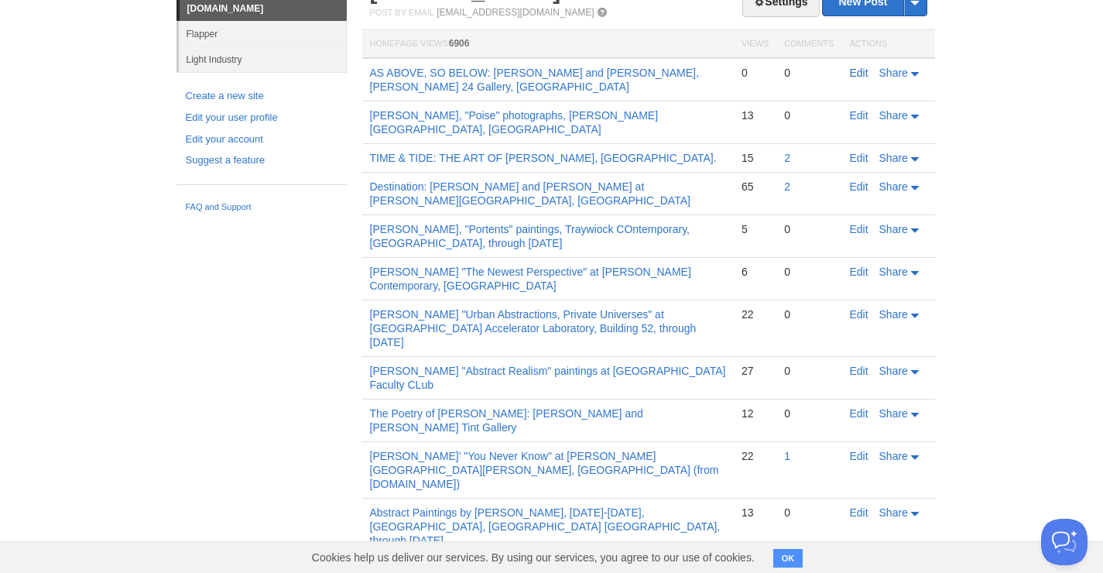
click at [866, 75] on link "Edit" at bounding box center [859, 73] width 19 height 12
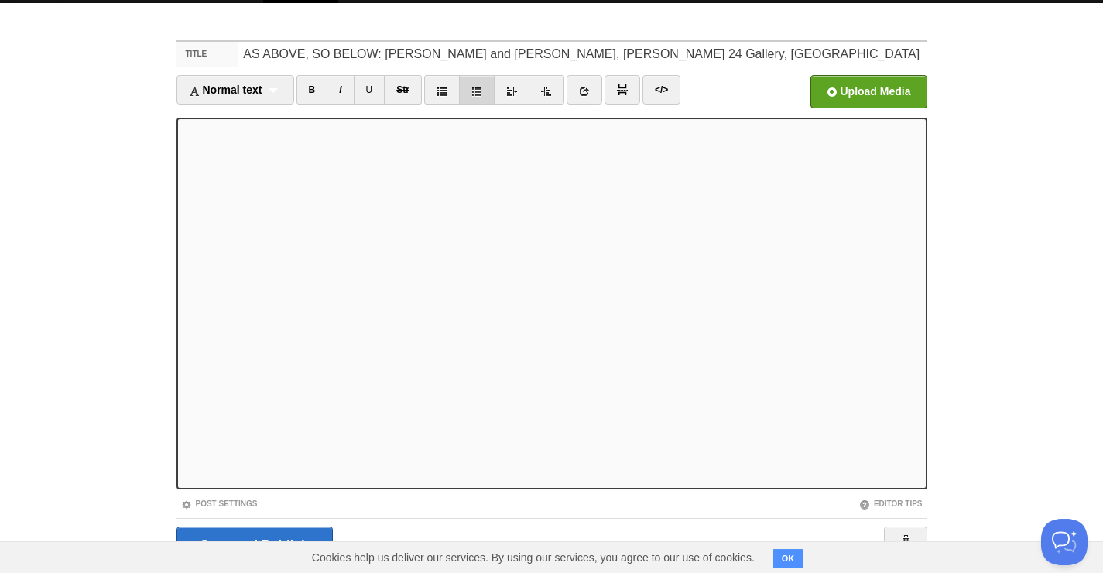
scroll to position [79, 0]
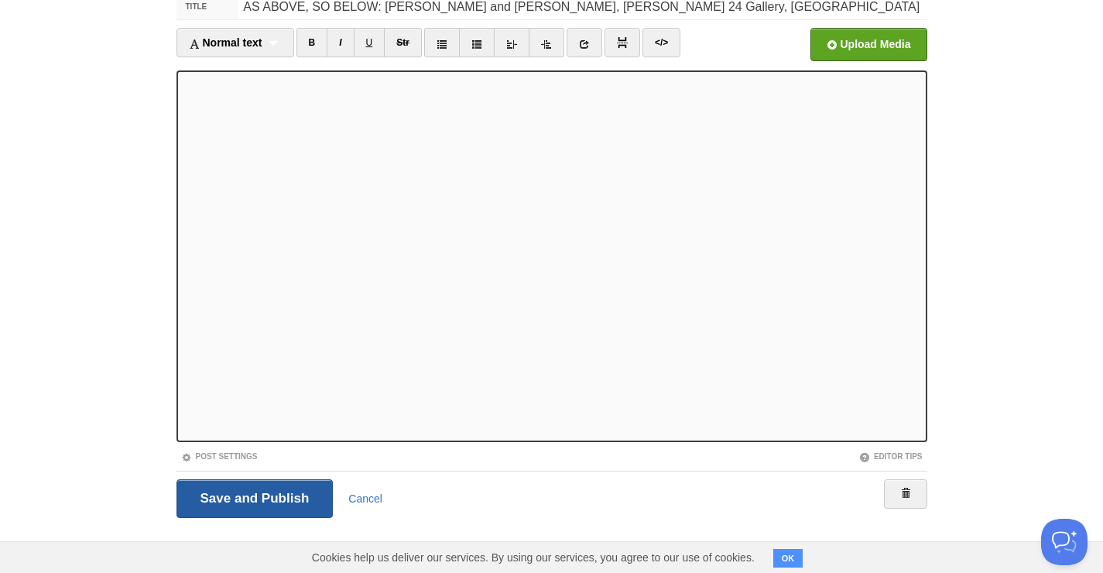
click at [286, 492] on input "Save and Publish" at bounding box center [255, 498] width 157 height 39
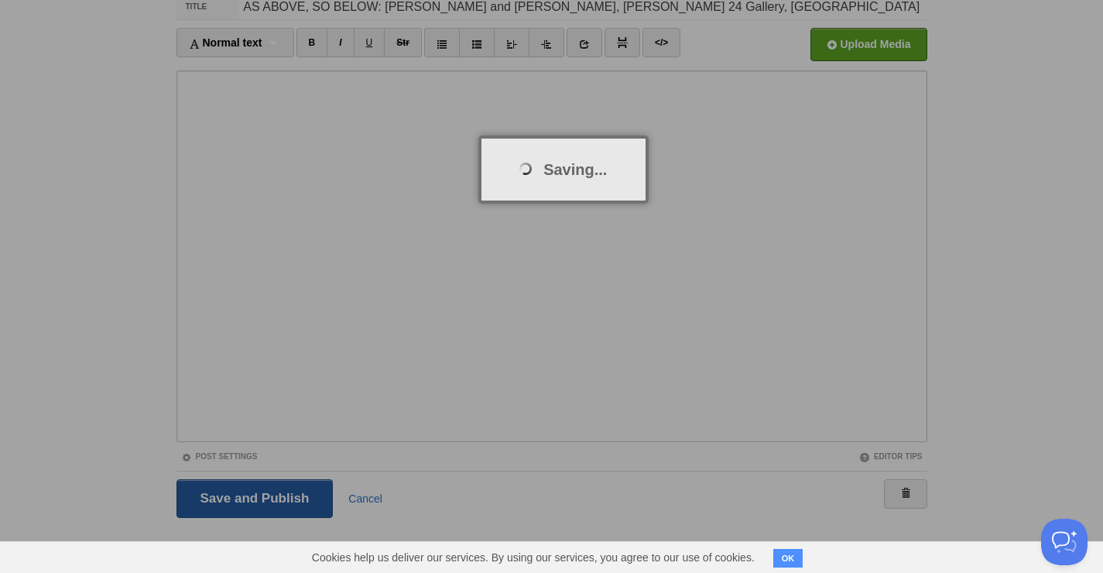
scroll to position [58, 0]
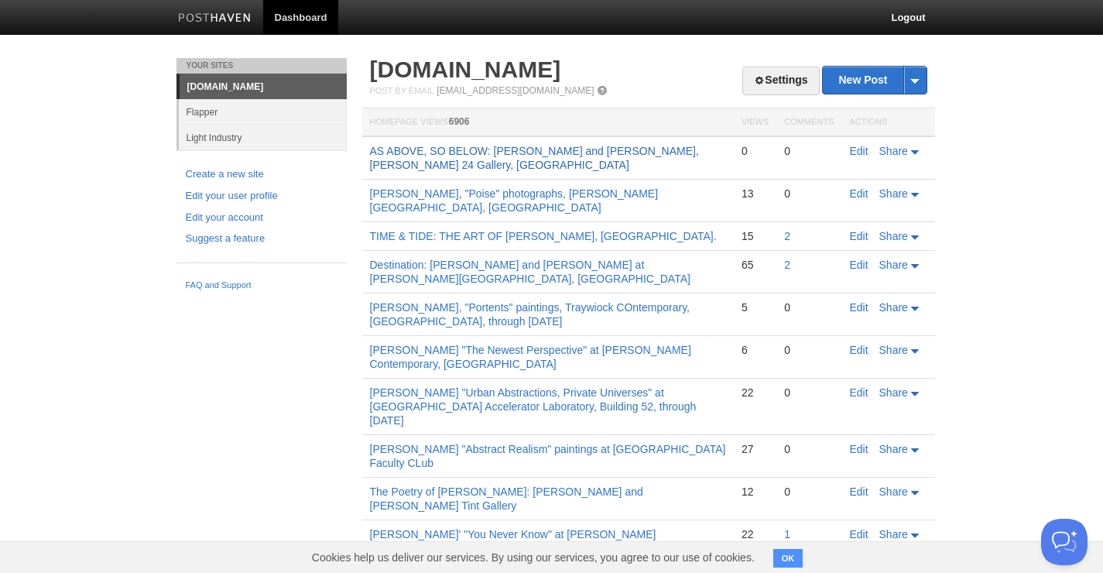
click at [541, 152] on link "AS ABOVE, SO BELOW: [PERSON_NAME] and [PERSON_NAME], [PERSON_NAME] 24 Gallery, …" at bounding box center [534, 158] width 329 height 26
